Goal: Task Accomplishment & Management: Use online tool/utility

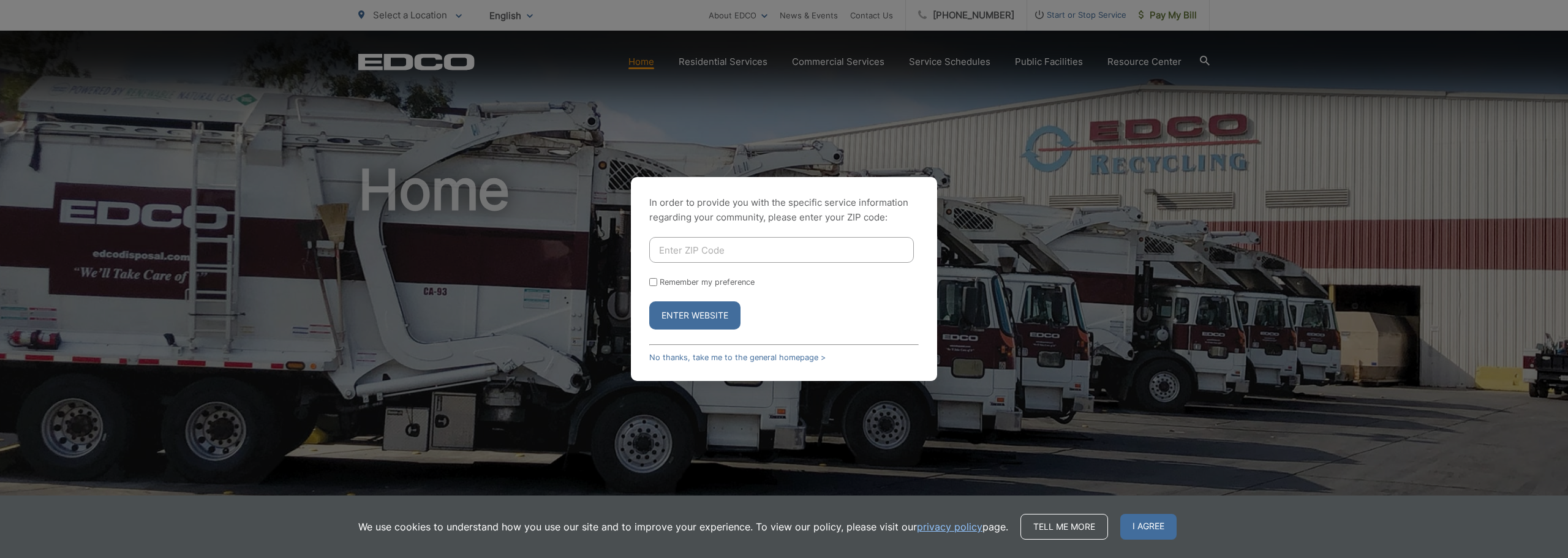
click at [701, 320] on button "Enter Website" at bounding box center [695, 316] width 92 height 28
click at [718, 256] on input "Enter ZIP Code" at bounding box center [781, 250] width 265 height 26
type input "90622"
click at [709, 318] on button "Enter Website" at bounding box center [695, 316] width 92 height 28
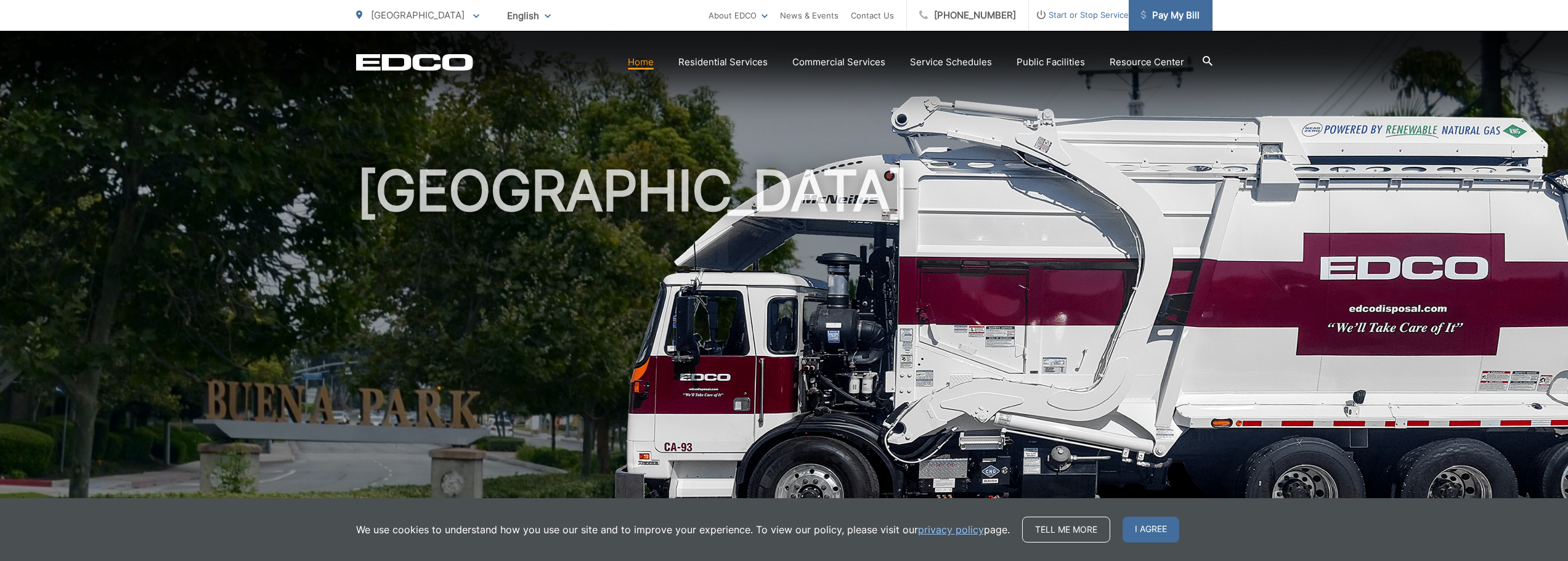
click at [1172, 14] on span "Pay My Bill" at bounding box center [1170, 16] width 58 height 15
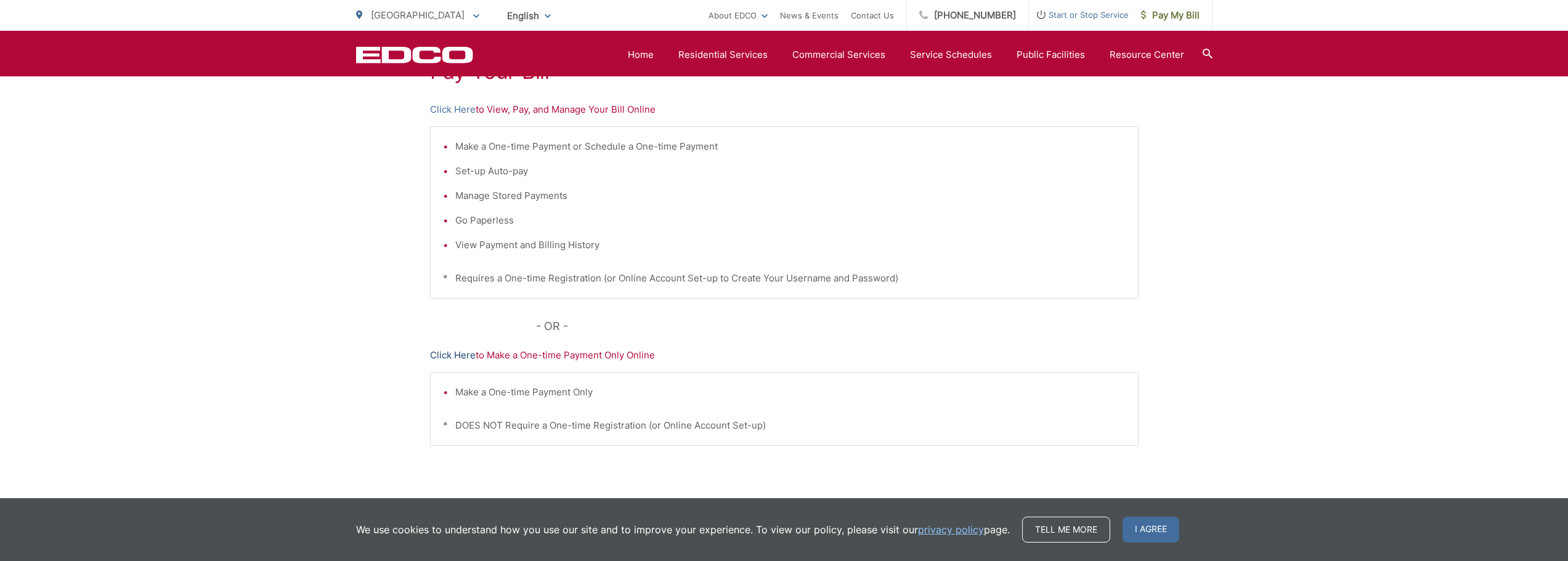
scroll to position [185, 0]
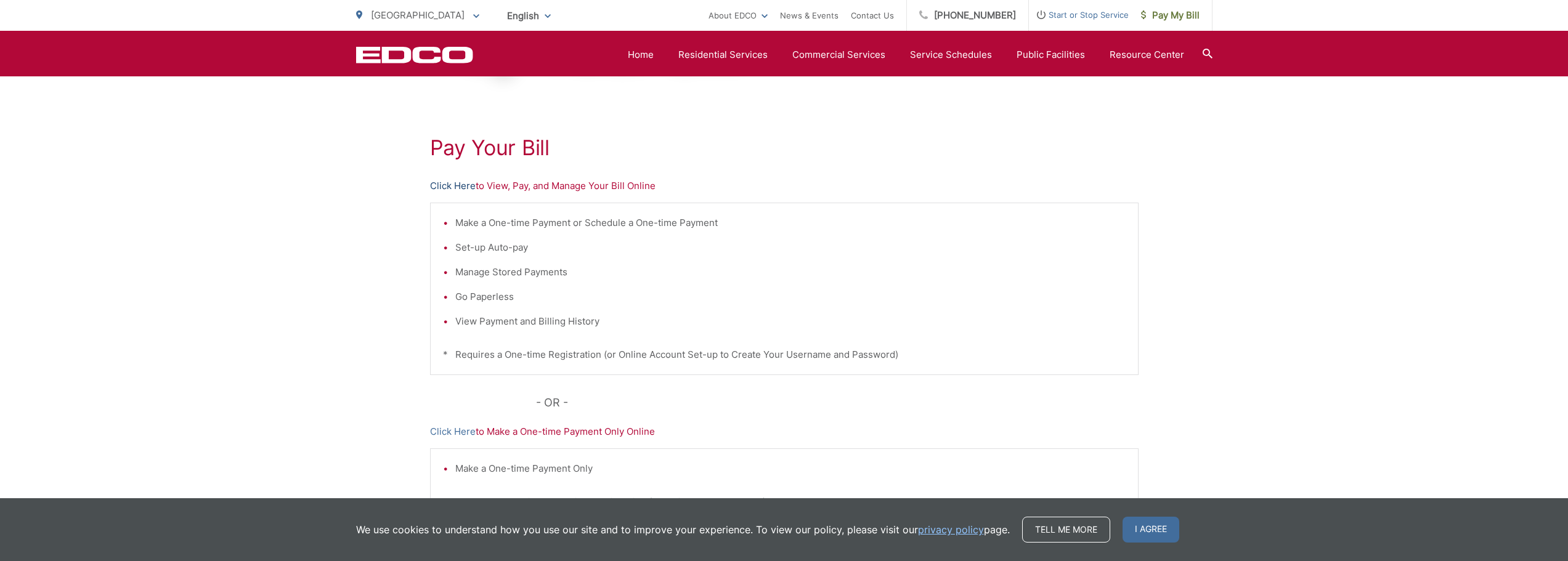
click at [457, 186] on link "Click Here" at bounding box center [452, 186] width 45 height 15
